Goal: Task Accomplishment & Management: Complete application form

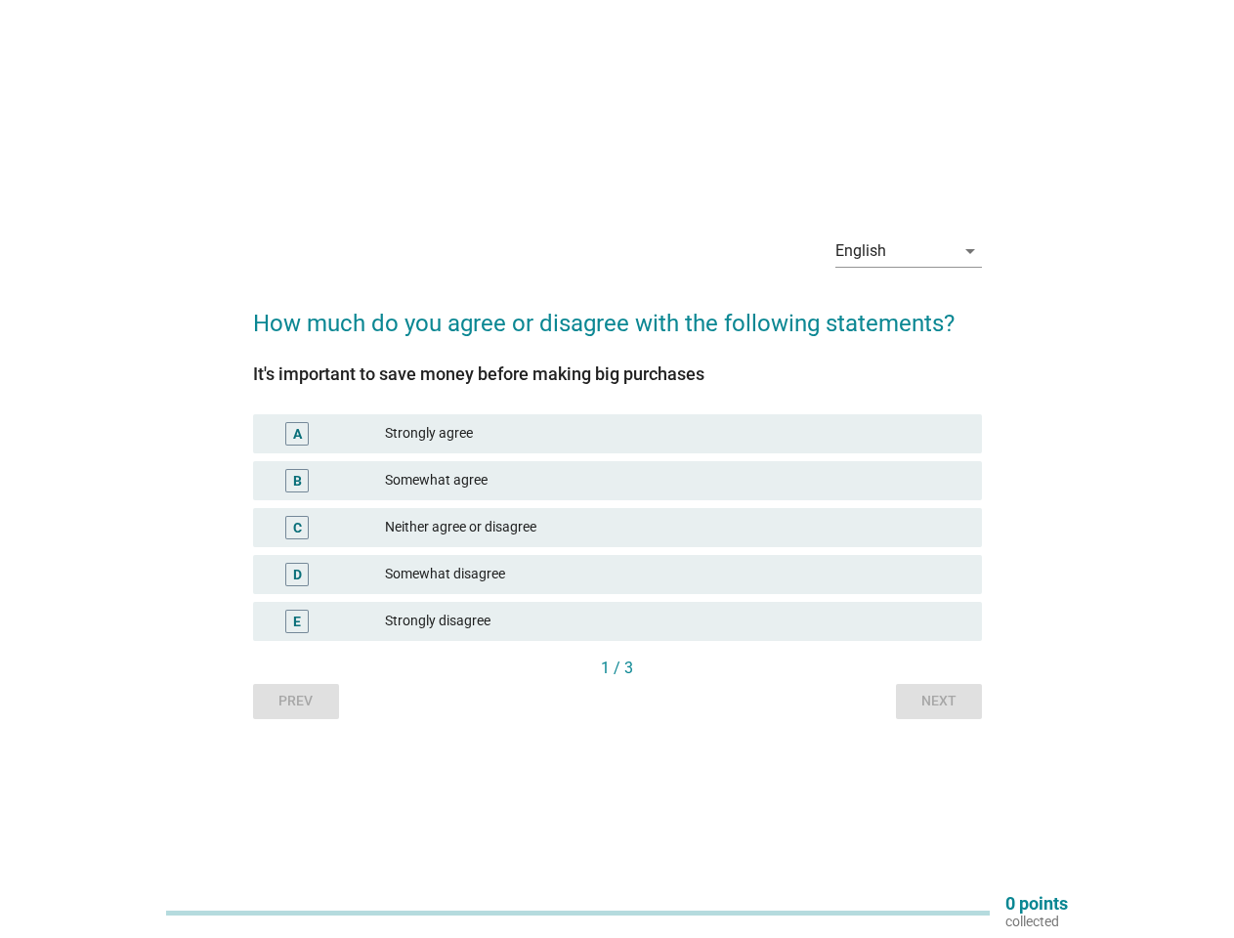
click at [617, 469] on div "Somewhat agree" at bounding box center [675, 480] width 581 height 23
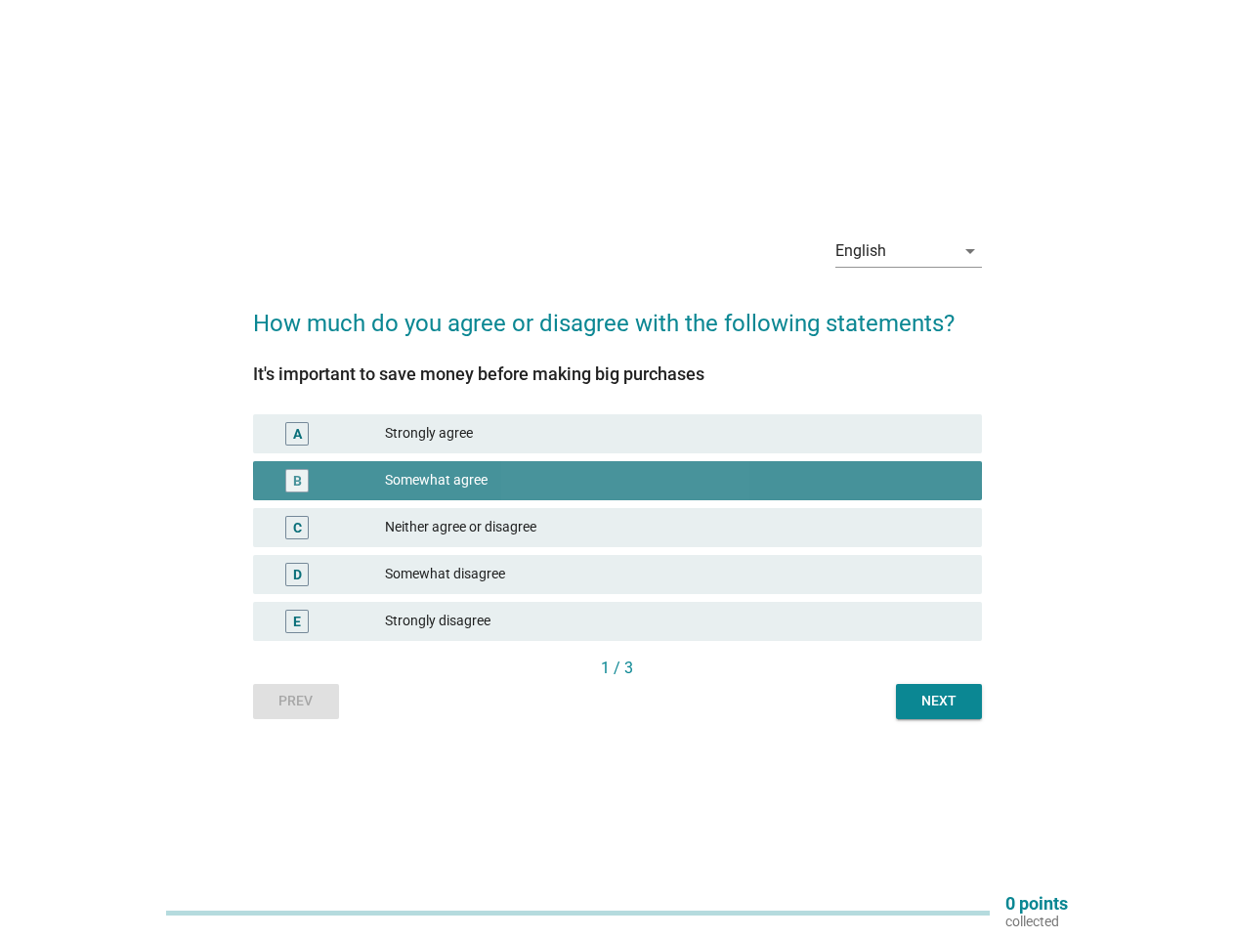
click at [908, 251] on div "English" at bounding box center [894, 250] width 119 height 31
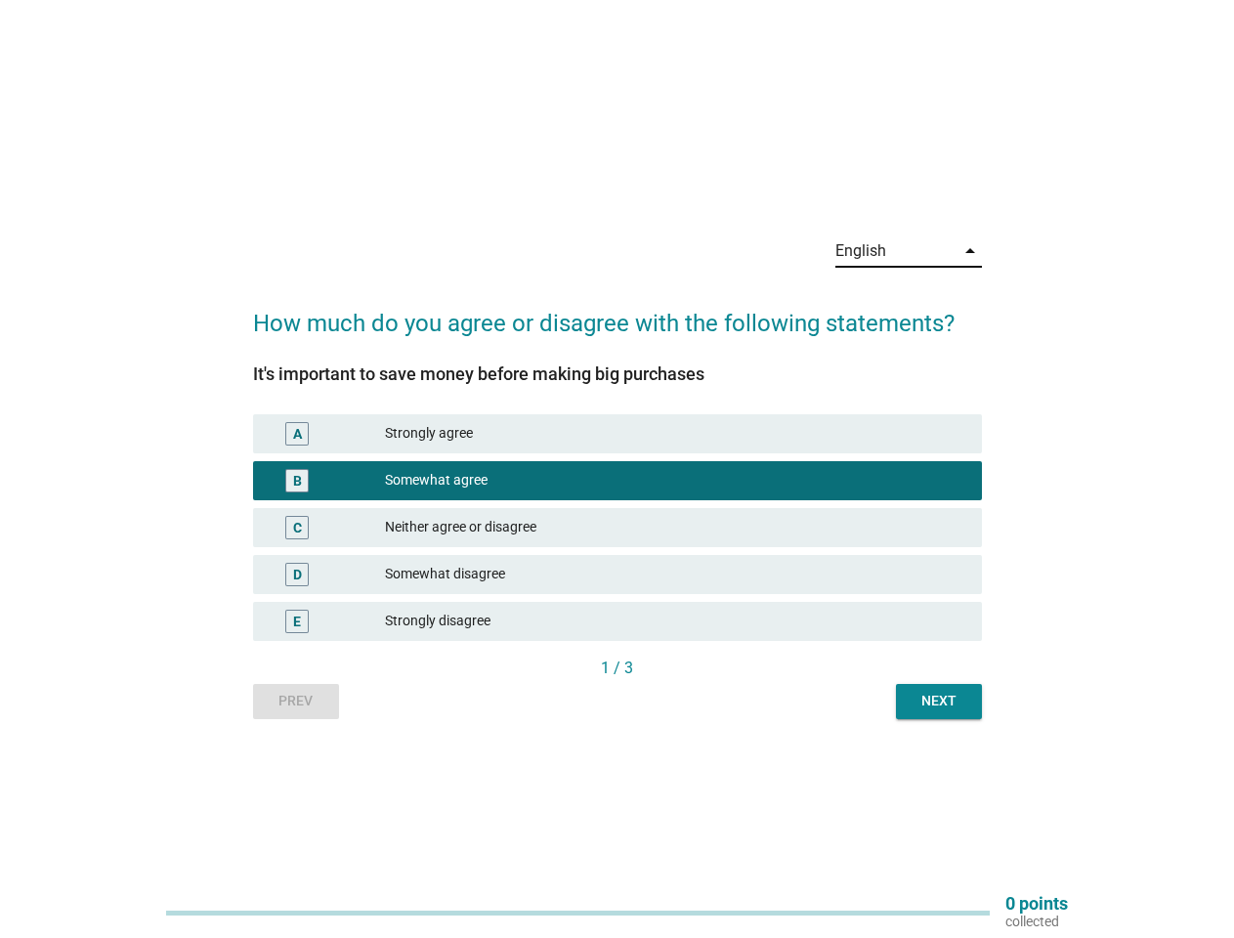
click at [617, 434] on div "Strongly agree" at bounding box center [675, 433] width 581 height 23
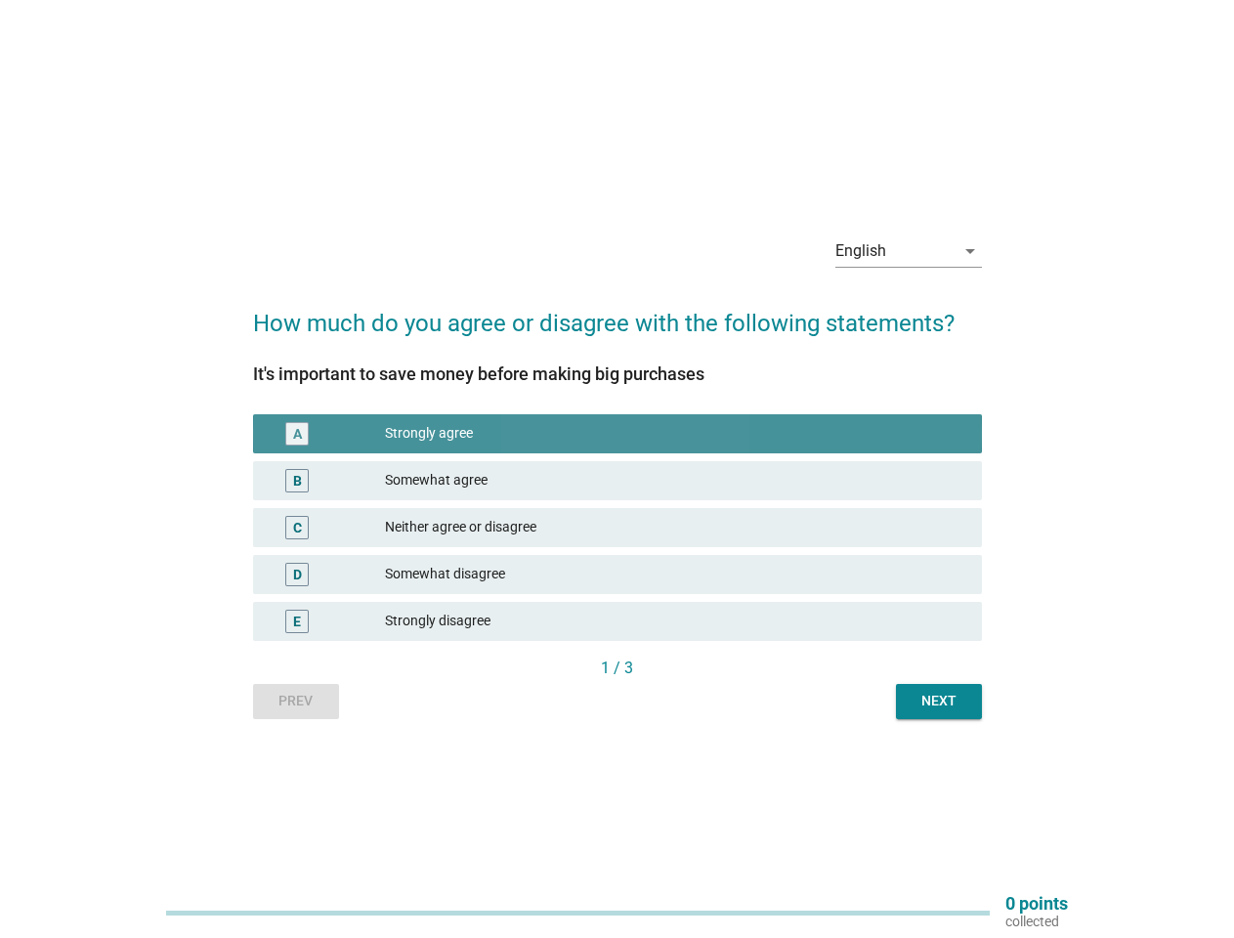
click at [617, 481] on div "Somewhat agree" at bounding box center [675, 480] width 581 height 23
click at [617, 527] on div "Neither agree or disagree" at bounding box center [675, 527] width 581 height 23
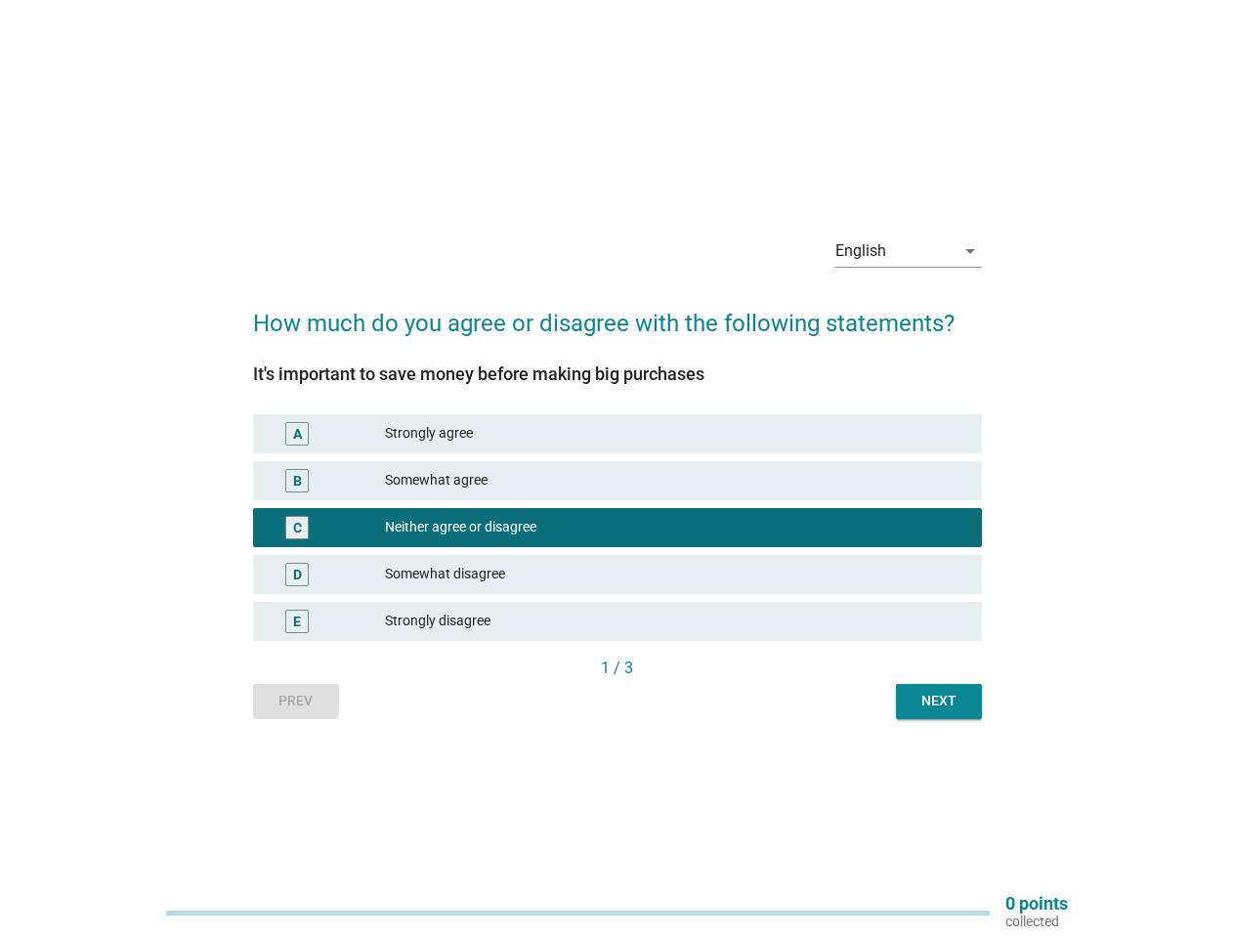
click at [617, 574] on div "Somewhat disagree" at bounding box center [675, 574] width 581 height 23
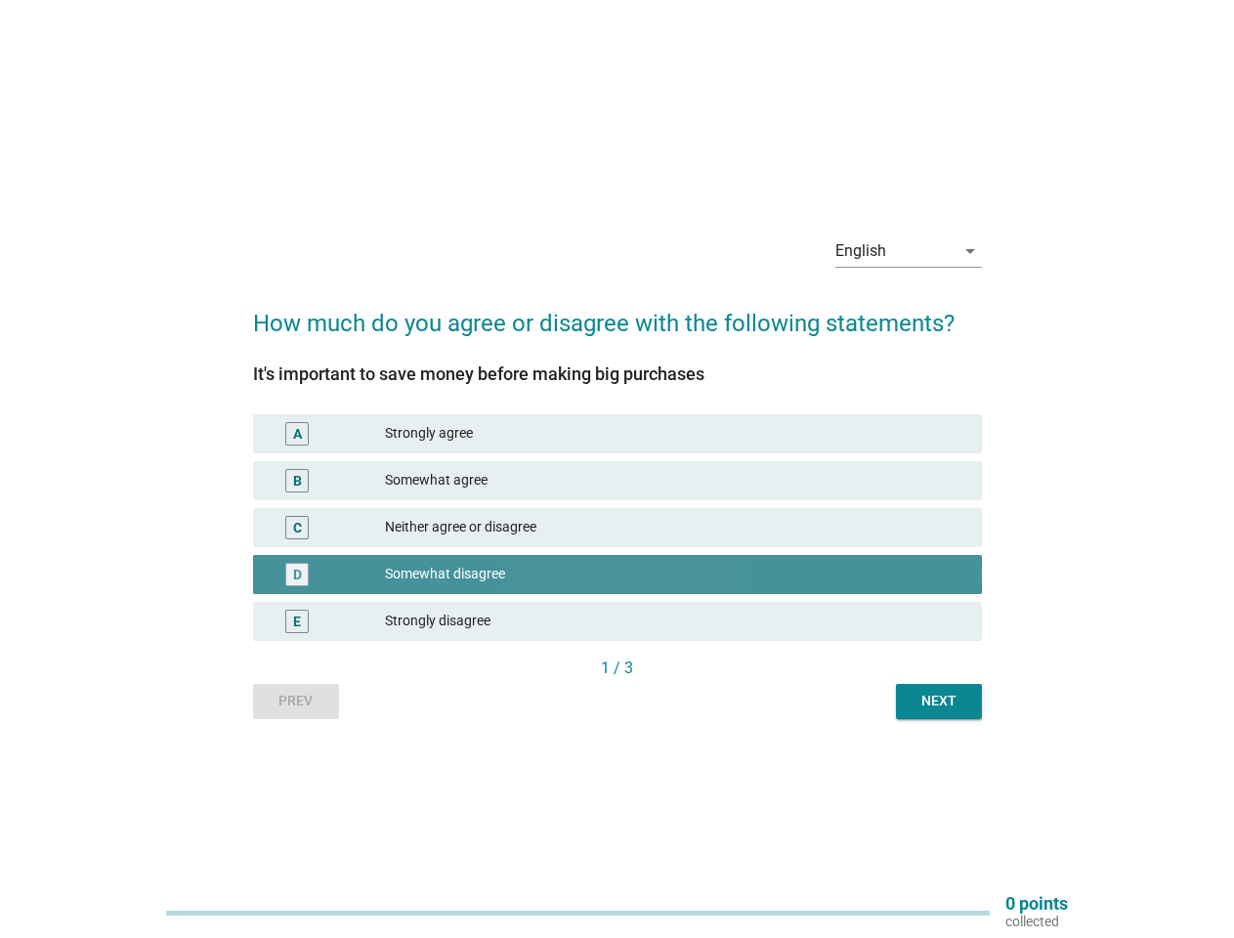
click at [617, 621] on div "Strongly disagree" at bounding box center [675, 621] width 581 height 23
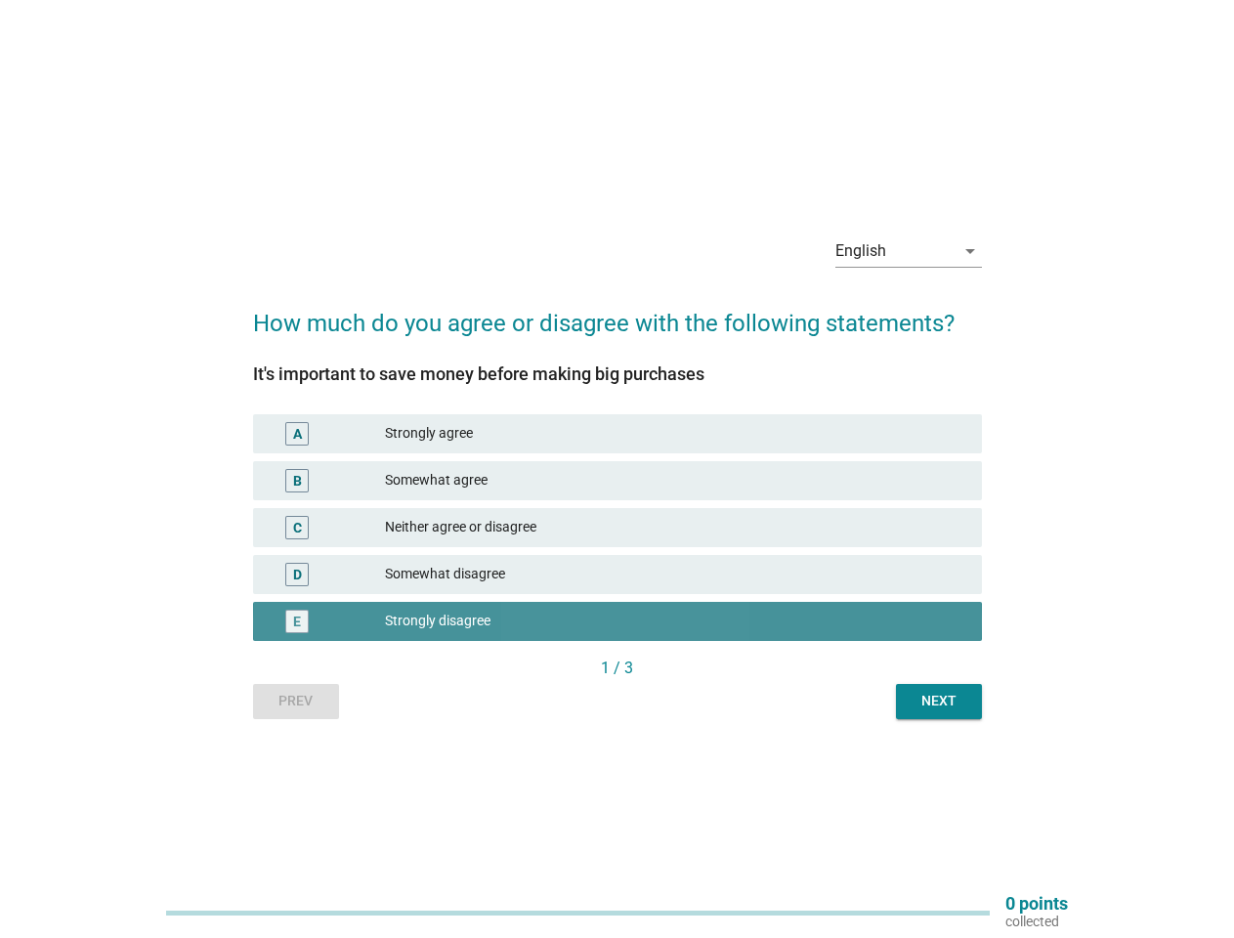
click at [296, 701] on div "Prev Next" at bounding box center [617, 701] width 729 height 35
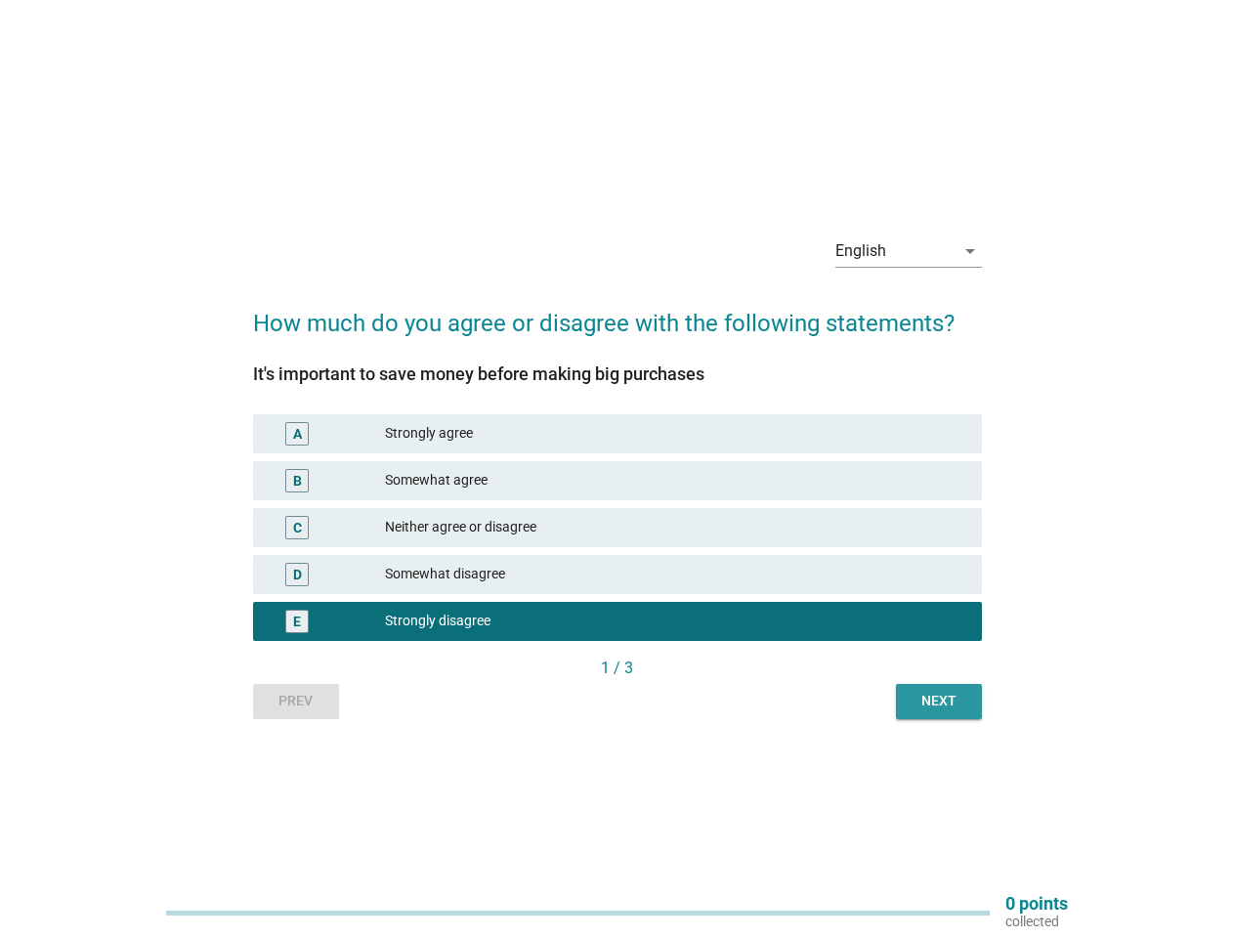
click at [939, 701] on div "Next" at bounding box center [938, 701] width 55 height 21
